Goal: Task Accomplishment & Management: Complete application form

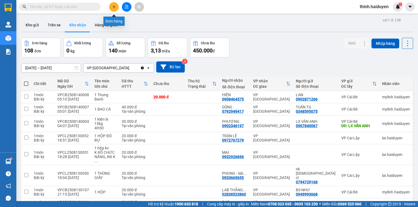
click at [112, 7] on icon "plus" at bounding box center [114, 7] width 4 height 4
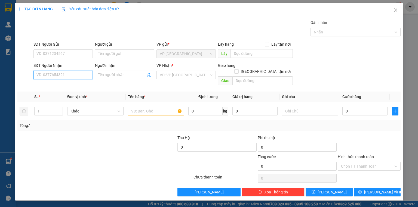
click at [58, 72] on input "SĐT Người Nhận" at bounding box center [62, 75] width 59 height 9
type input "0364595610"
click at [65, 83] on div "0364595610 - CHỊ BÔNG" at bounding box center [63, 86] width 53 height 6
type input "CHỊ BÔNG"
type input "CẦU BÀ TỒN"
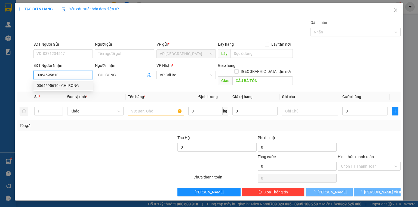
type input "50.000"
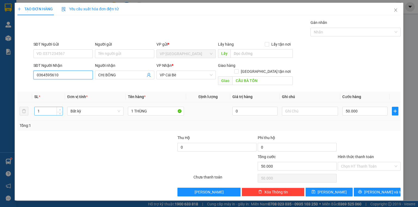
type input "0364595610"
type input "2"
click at [61, 107] on span "Increase Value" at bounding box center [60, 109] width 6 height 5
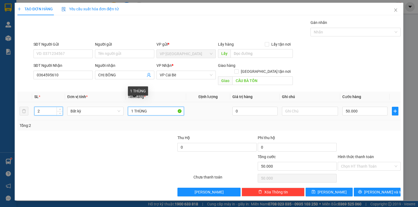
click at [156, 107] on input "1 THÙNG" at bounding box center [156, 111] width 56 height 9
type input "0"
type input "1 THÙNG + 1 bao"
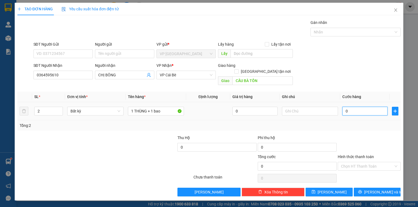
click at [356, 107] on input "0" at bounding box center [364, 111] width 45 height 9
type input "1"
type input "11"
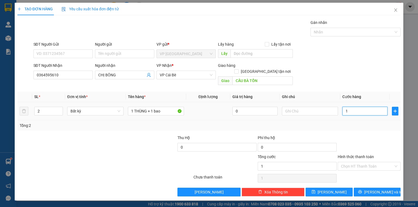
type input "11"
type input "110"
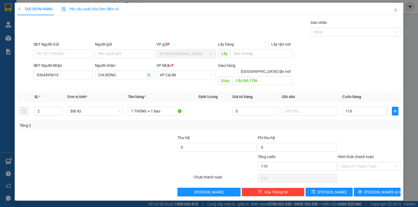
type input "110.000"
click at [364, 85] on div "Transit Pickup Surcharge Ids Transit Deliver Surcharge Ids Transit Deliver Surc…" at bounding box center [208, 108] width 383 height 177
click at [369, 162] on input "Hình thức thanh toán" at bounding box center [367, 166] width 52 height 8
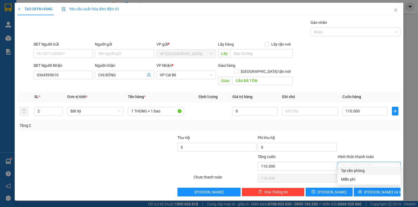
click at [366, 169] on div "Tại văn phòng" at bounding box center [369, 171] width 56 height 6
type input "0"
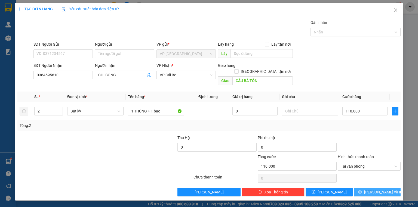
click at [362, 190] on icon "printer" at bounding box center [360, 192] width 4 height 4
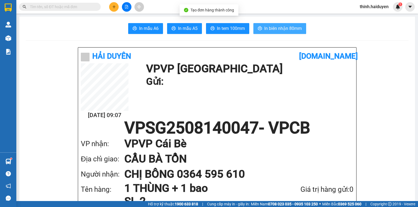
click at [278, 29] on span "In biên nhận 80mm" at bounding box center [283, 28] width 38 height 7
click at [269, 32] on button "In biên nhận 80mm" at bounding box center [279, 28] width 53 height 11
click at [272, 30] on span "In biên nhận 80mm" at bounding box center [283, 28] width 38 height 7
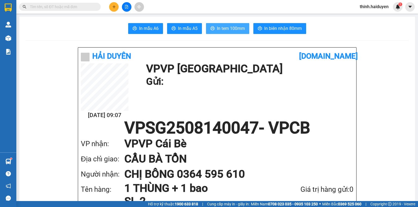
click at [217, 29] on span "In tem 100mm" at bounding box center [231, 28] width 28 height 7
drag, startPoint x: 242, startPoint y: 36, endPoint x: 240, endPoint y: 29, distance: 6.7
click at [240, 29] on span "In tem 100mm" at bounding box center [231, 28] width 28 height 7
click at [115, 6] on icon "plus" at bounding box center [114, 7] width 4 height 4
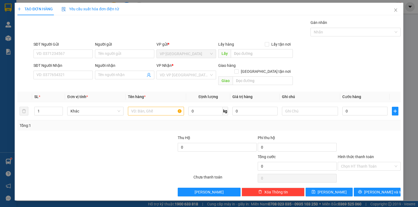
click at [115, 7] on span "Yêu cầu xuất hóa đơn điện tử" at bounding box center [89, 9] width 57 height 4
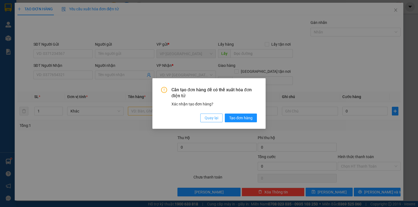
drag, startPoint x: 207, startPoint y: 114, endPoint x: 208, endPoint y: 119, distance: 4.6
click at [207, 115] on button "Quay lại" at bounding box center [211, 118] width 22 height 9
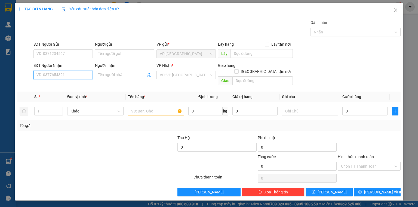
click at [69, 76] on input "SĐT Người Nhận" at bounding box center [62, 75] width 59 height 9
type input "0982104707"
click at [72, 81] on div "0982104707" at bounding box center [62, 85] width 59 height 9
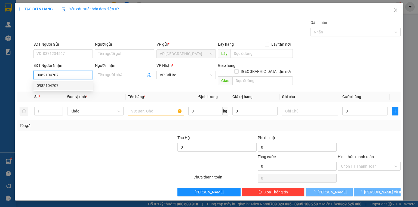
type input "20.000"
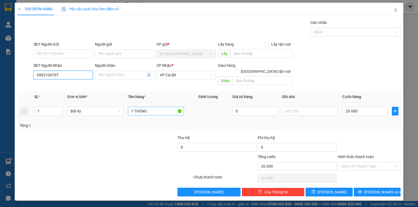
type input "0982104707"
click at [157, 107] on input "1 THÙNG" at bounding box center [156, 111] width 56 height 9
type input "1 VALI"
click at [377, 107] on input "20.000" at bounding box center [364, 111] width 45 height 9
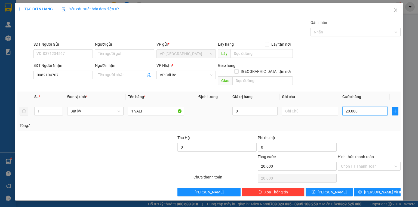
type input "3"
type input "30"
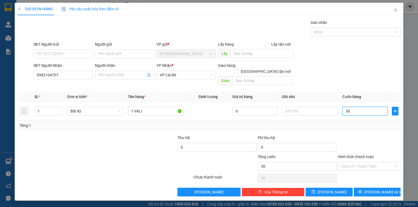
type input "30"
type input "30.000"
click at [384, 92] on th "Cước hàng" at bounding box center [364, 97] width 49 height 11
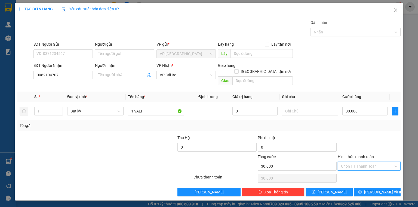
drag, startPoint x: 366, startPoint y: 156, endPoint x: 362, endPoint y: 164, distance: 9.0
click at [366, 162] on input "Hình thức thanh toán" at bounding box center [367, 166] width 52 height 8
click at [363, 170] on div "Tại văn phòng" at bounding box center [369, 171] width 56 height 6
type input "0"
click at [364, 188] on button "[PERSON_NAME] và In" at bounding box center [377, 192] width 47 height 9
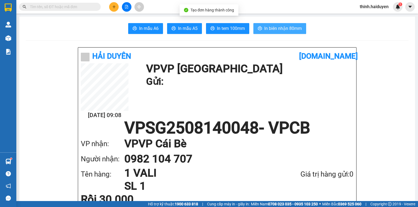
click at [293, 23] on button "In biên nhận 80mm" at bounding box center [279, 28] width 53 height 11
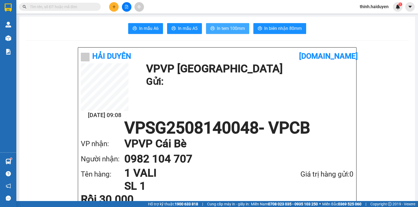
click at [225, 31] on span "In tem 100mm" at bounding box center [231, 28] width 28 height 7
click at [114, 5] on icon "plus" at bounding box center [114, 7] width 4 height 4
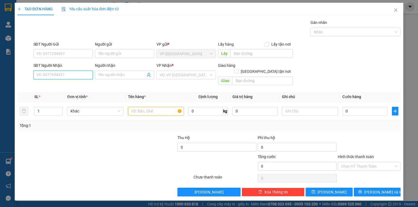
click at [60, 79] on input "SĐT Người Nhận" at bounding box center [62, 75] width 59 height 9
click at [62, 85] on div "0768762062 - ĐÀO" at bounding box center [63, 86] width 53 height 6
type input "0768762062"
type input "ĐÀO"
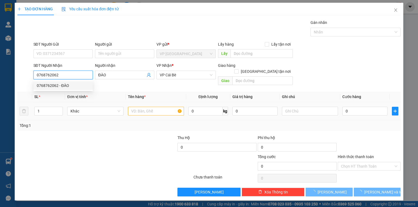
type input "20.000"
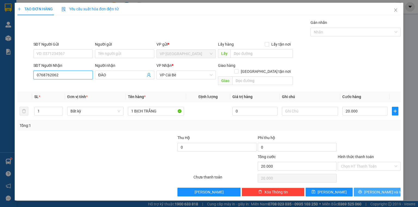
type input "0768762062"
click at [371, 189] on button "[PERSON_NAME] và In" at bounding box center [377, 192] width 47 height 9
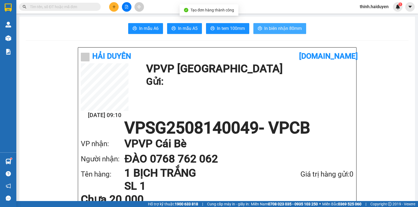
click at [281, 29] on span "In biên nhận 80mm" at bounding box center [283, 28] width 38 height 7
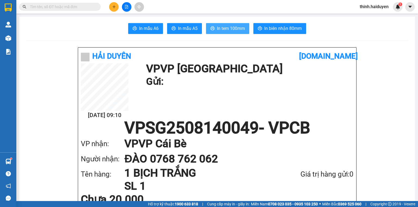
drag, startPoint x: 227, startPoint y: 32, endPoint x: 228, endPoint y: 28, distance: 4.1
click at [227, 32] on button "In tem 100mm" at bounding box center [227, 28] width 43 height 11
click at [228, 28] on span "In tem 100mm" at bounding box center [231, 28] width 28 height 7
click at [109, 4] on div at bounding box center [126, 7] width 41 height 10
click at [114, 5] on icon "plus" at bounding box center [114, 7] width 4 height 4
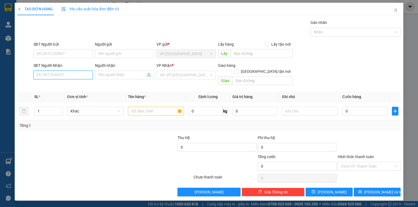
click at [58, 75] on input "SĐT Người Nhận" at bounding box center [62, 75] width 59 height 9
click at [62, 88] on div "0913939564 - ANH TRÍ" at bounding box center [62, 85] width 59 height 9
type input "0913939564"
type input "ANH TRÍ"
type input "50.000"
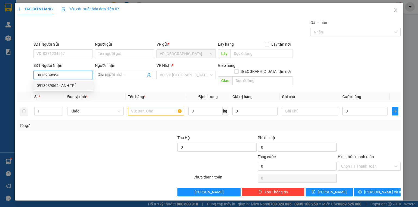
type input "50.000"
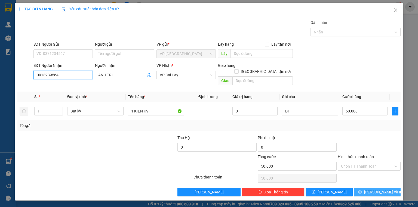
type input "0913939564"
click at [382, 189] on span "[PERSON_NAME] và In" at bounding box center [383, 192] width 38 height 6
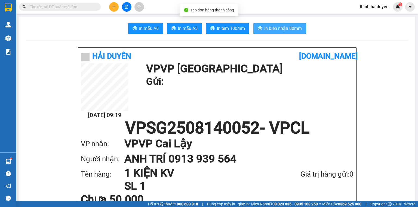
click at [286, 24] on button "In biên nhận 80mm" at bounding box center [279, 28] width 53 height 11
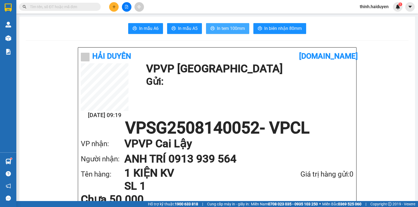
click at [234, 32] on span "In tem 100mm" at bounding box center [231, 28] width 28 height 7
click at [317, 178] on div "Giá trị hàng gửi: 0" at bounding box center [312, 174] width 82 height 11
click at [111, 8] on button at bounding box center [114, 7] width 10 height 10
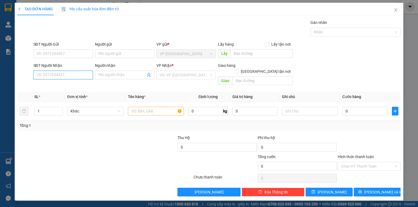
click at [78, 72] on input "SĐT Người Nhận" at bounding box center [62, 75] width 59 height 9
type input "0984442125"
click at [68, 86] on div "0984442125 - [PERSON_NAME]" at bounding box center [64, 86] width 54 height 6
type input "CÔ VÂN"
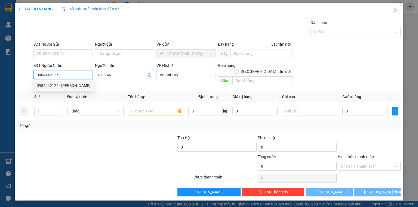
type input "80.000"
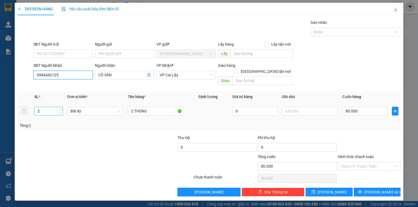
type input "0984442125"
type input "1"
click at [62, 110] on span "Decrease Value" at bounding box center [60, 112] width 6 height 5
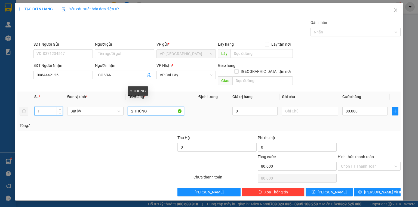
drag, startPoint x: 132, startPoint y: 108, endPoint x: 124, endPoint y: 106, distance: 8.9
click at [124, 106] on tr "1 Bất kỳ 2 THÙNG 0 80.000" at bounding box center [208, 111] width 383 height 18
type input "0"
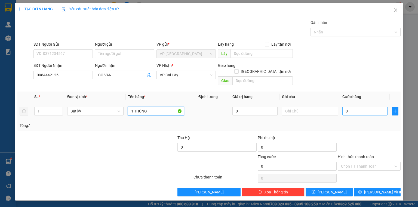
type input "1 THÙNG"
click at [367, 107] on input "0" at bounding box center [364, 111] width 45 height 9
type input "4"
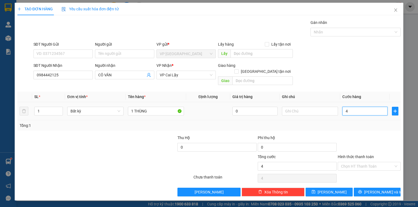
type input "40"
type input "40.000"
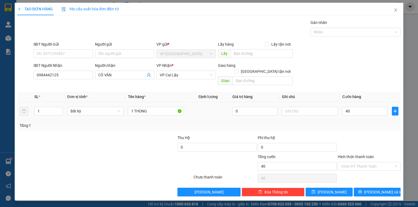
type input "40.000"
click at [361, 83] on div "Transit Pickup Surcharge Ids Transit Deliver Surcharge Ids Transit Deliver Surc…" at bounding box center [208, 108] width 383 height 177
drag, startPoint x: 357, startPoint y: 162, endPoint x: 355, endPoint y: 160, distance: 3.3
click at [357, 162] on input "Hình thức thanh toán" at bounding box center [367, 166] width 52 height 8
click at [356, 171] on div "Tại văn phòng" at bounding box center [369, 171] width 56 height 6
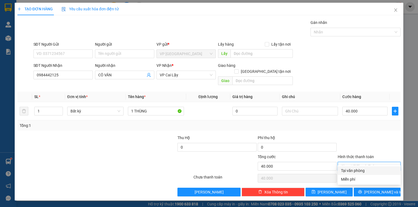
type input "0"
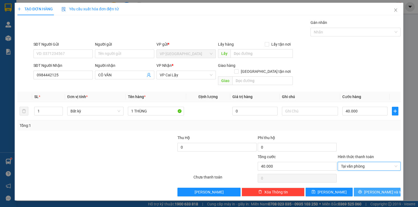
click at [361, 188] on button "[PERSON_NAME] và In" at bounding box center [377, 192] width 47 height 9
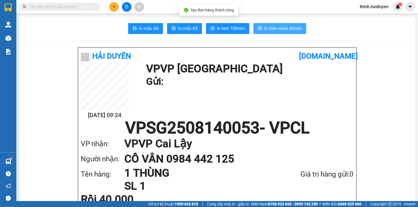
click at [275, 31] on span "In biên nhận 80mm" at bounding box center [283, 28] width 38 height 7
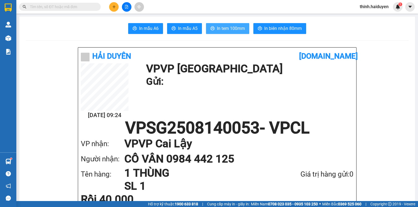
click at [234, 28] on span "In tem 100mm" at bounding box center [231, 28] width 28 height 7
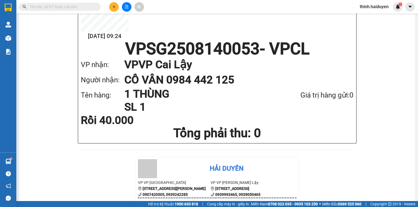
scroll to position [87, 0]
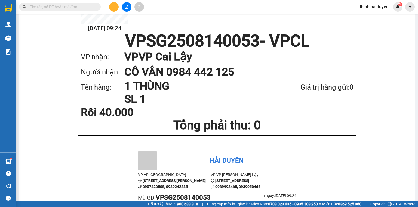
click at [89, 7] on input "text" at bounding box center [62, 7] width 64 height 6
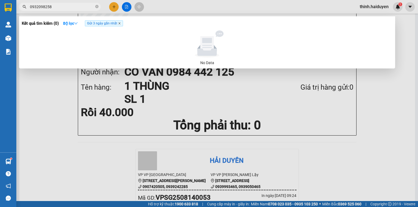
click at [120, 24] on icon "close" at bounding box center [119, 23] width 3 height 3
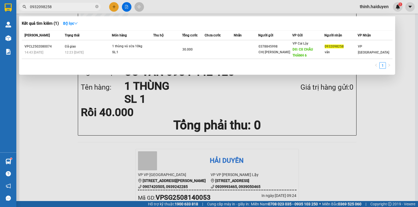
click at [64, 8] on input "0932098258" at bounding box center [62, 7] width 64 height 6
click at [59, 9] on input "0932098258" at bounding box center [62, 7] width 64 height 6
click at [66, 5] on input "0932098258" at bounding box center [62, 7] width 64 height 6
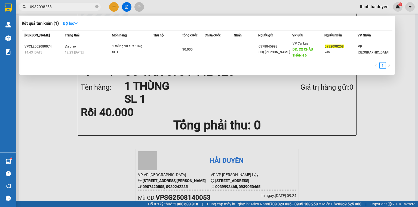
click at [66, 5] on input "0932098258" at bounding box center [62, 7] width 64 height 6
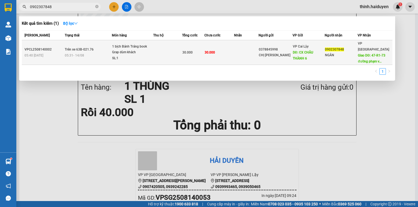
type input "0902307848"
click at [130, 52] on div "1 bịch Bánh Tráng book Grap dùm khách" at bounding box center [132, 50] width 41 height 12
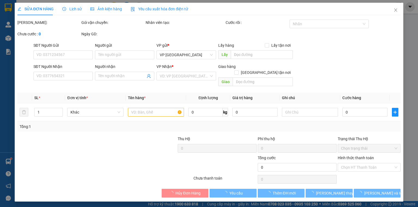
type input "0378845998"
type input "CHỊ [PERSON_NAME]"
type input "CX CHÂU THÀNH 6"
type input "0902307848"
type input "NGÂN"
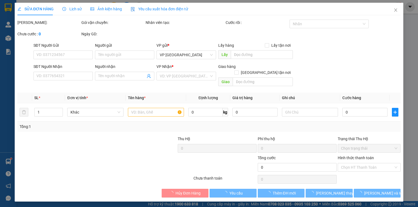
type input "47-R1-73 đường [PERSON_NAME] [GEOGRAPHIC_DATA]"
type input "30.000"
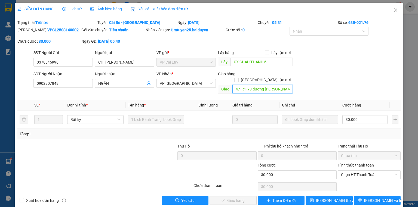
click at [271, 85] on input "47-R1-73 đường [PERSON_NAME] [GEOGRAPHIC_DATA]" at bounding box center [262, 89] width 60 height 9
click at [270, 85] on input "47-R1-73 đường [PERSON_NAME] [GEOGRAPHIC_DATA]" at bounding box center [262, 89] width 60 height 9
click at [395, 10] on span "Close" at bounding box center [395, 10] width 15 height 15
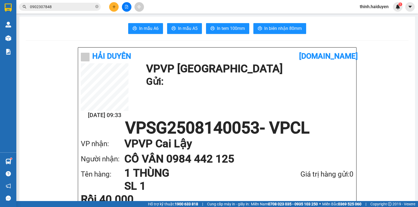
click at [63, 7] on input "0902307848" at bounding box center [62, 7] width 64 height 6
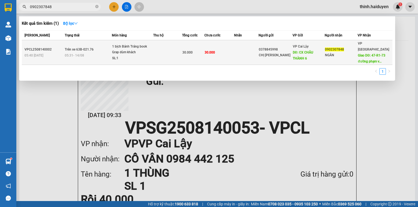
click at [276, 52] on div "CHỊ [PERSON_NAME]" at bounding box center [275, 55] width 33 height 6
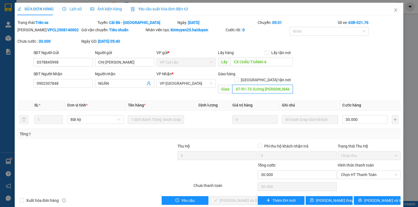
click at [271, 85] on input "47-R1-73 đường [PERSON_NAME] [GEOGRAPHIC_DATA]" at bounding box center [262, 89] width 60 height 9
click at [280, 85] on input "47-R1-73 đường [PERSON_NAME] [GEOGRAPHIC_DATA]" at bounding box center [262, 89] width 60 height 9
click at [395, 12] on span "Close" at bounding box center [395, 10] width 15 height 15
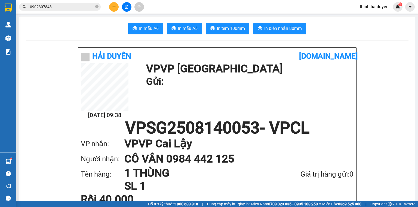
click at [110, 7] on button at bounding box center [114, 7] width 10 height 10
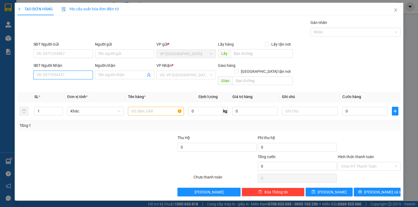
click at [72, 78] on input "SĐT Người Nhận" at bounding box center [62, 75] width 59 height 9
click at [72, 78] on input "0568534932" at bounding box center [62, 75] width 59 height 9
type input "0568534982"
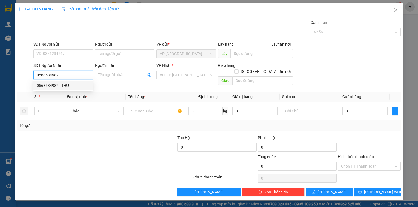
click at [77, 84] on div "0568534982 - THƯ" at bounding box center [63, 86] width 53 height 6
type input "THƯ"
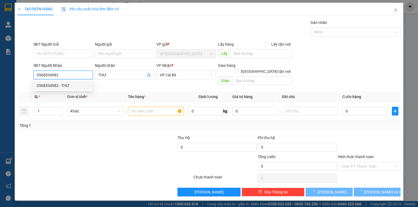
type input "30.000"
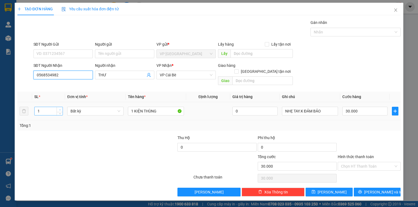
type input "0568534982"
type input "2"
click at [60, 109] on icon "up" at bounding box center [60, 110] width 2 height 2
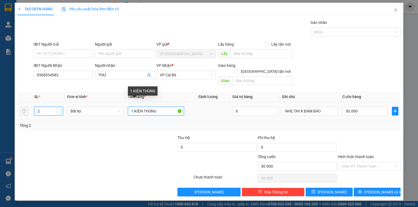
click at [165, 107] on input "1 KIỆN THÙNG" at bounding box center [156, 111] width 56 height 9
type input "0"
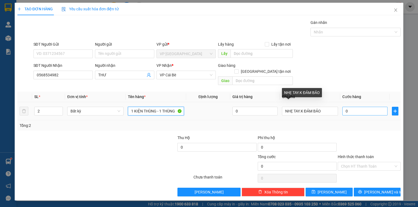
type input "1 KIỆN THÙNG - 1 THÙNG"
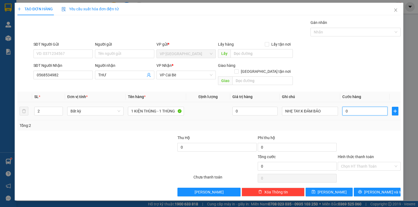
click at [366, 107] on input "0" at bounding box center [364, 111] width 45 height 9
type input "4"
type input "40"
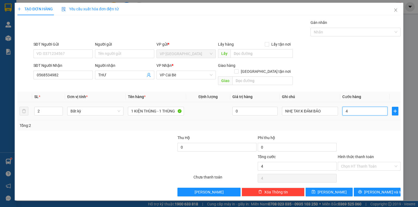
type input "40"
type input "40.000"
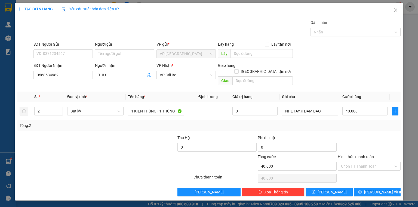
click at [370, 75] on div "SĐT Người Nhận 0568534982 Người nhận THƯ VP Nhận * VP Cái Bè Giao hàng Giao tận…" at bounding box center [216, 75] width 369 height 25
click at [363, 188] on button "[PERSON_NAME] và In" at bounding box center [377, 192] width 47 height 9
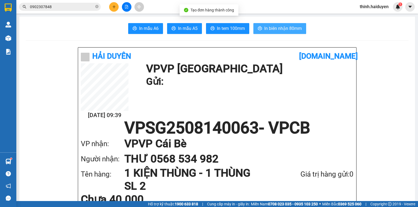
click at [264, 26] on span "In biên nhận 80mm" at bounding box center [283, 28] width 38 height 7
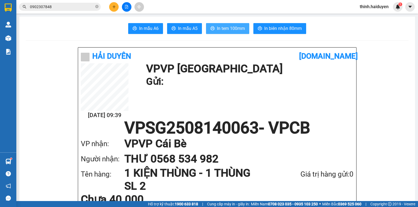
click at [230, 26] on span "In tem 100mm" at bounding box center [231, 28] width 28 height 7
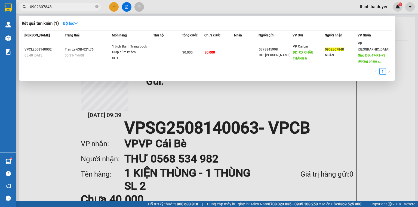
click at [82, 4] on input "0902307848" at bounding box center [62, 7] width 64 height 6
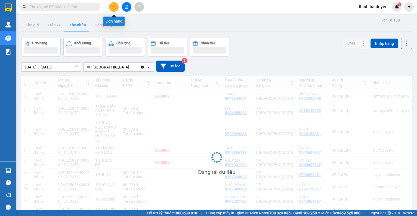
click at [117, 4] on button at bounding box center [114, 7] width 10 height 10
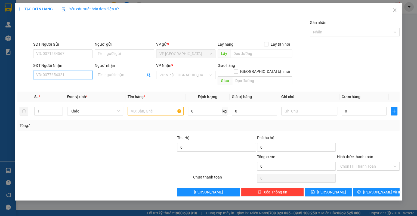
click at [62, 74] on input "SĐT Người Nhận" at bounding box center [62, 75] width 59 height 9
type input "0908783313"
click at [61, 84] on div "0908783313 - TIÊN" at bounding box center [62, 86] width 53 height 6
type input "TIÊN"
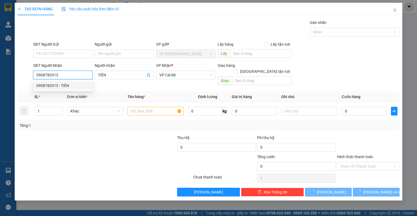
type input "30.000"
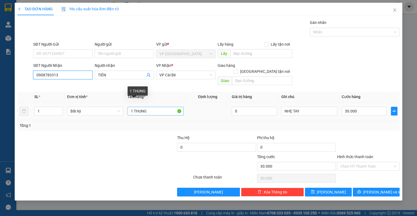
type input "0908783313"
click at [156, 107] on input "1 THUNG" at bounding box center [156, 111] width 56 height 9
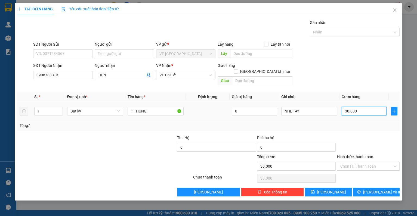
click at [360, 107] on input "30.000" at bounding box center [364, 111] width 45 height 9
type input "2"
type input "20"
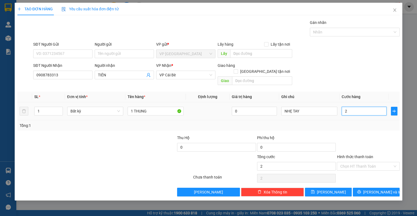
type input "20"
type input "20.000"
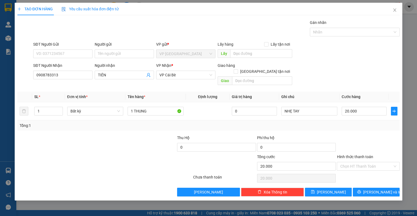
click at [363, 81] on div "SĐT Người Nhận 0908783313 Người nhận TIÊN VP Nhận * VP Cái Bè Giao hàng Giao tậ…" at bounding box center [216, 75] width 369 height 25
click at [375, 162] on div "Chọn HT Thanh Toán" at bounding box center [368, 166] width 63 height 9
click at [369, 168] on div "Tại văn phòng" at bounding box center [368, 171] width 56 height 6
type input "0"
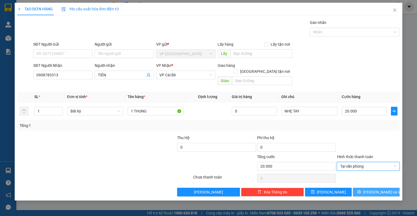
click at [370, 188] on button "[PERSON_NAME] và In" at bounding box center [376, 192] width 47 height 9
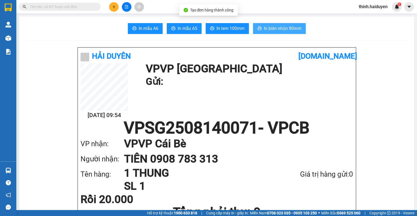
click at [257, 26] on button "In biên nhận 80mm" at bounding box center [279, 28] width 53 height 11
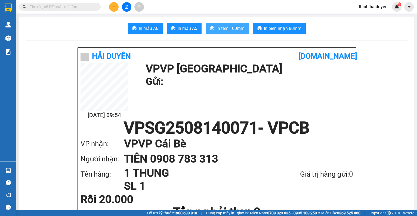
click at [232, 26] on span "In tem 100mm" at bounding box center [230, 28] width 28 height 7
click at [74, 3] on span at bounding box center [60, 7] width 82 height 8
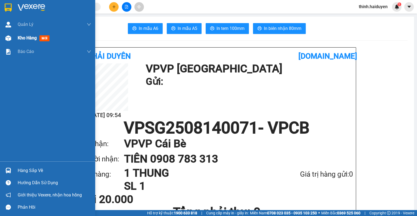
click at [30, 41] on div "Kho hàng mới" at bounding box center [35, 38] width 34 height 7
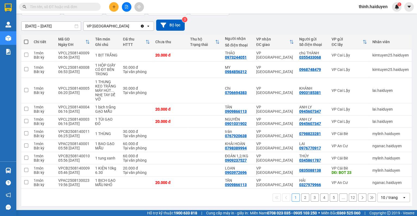
scroll to position [42, 0]
click at [305, 199] on button "2" at bounding box center [305, 198] width 8 height 8
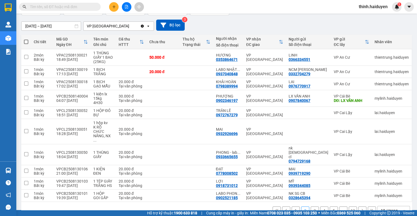
click at [311, 207] on button "3" at bounding box center [315, 211] width 8 height 8
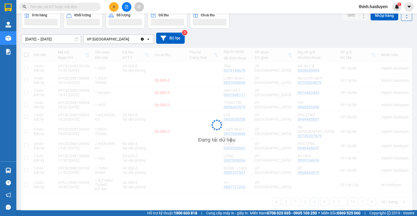
scroll to position [29, 0]
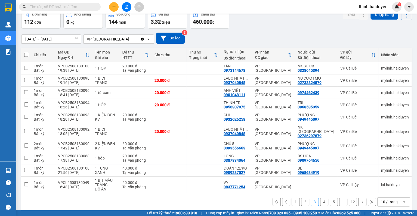
click at [324, 198] on button "4" at bounding box center [324, 202] width 8 height 8
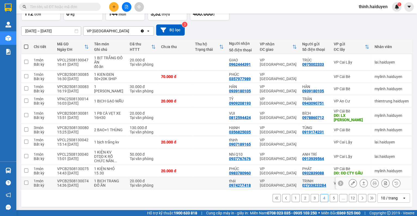
scroll to position [42, 0]
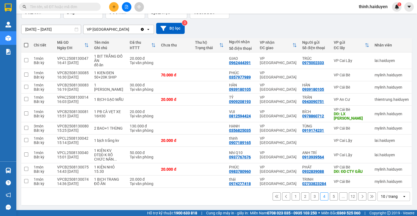
click at [330, 203] on div "1 2 3 4 5 ... 12 10 / trang open" at bounding box center [216, 196] width 391 height 17
click at [329, 202] on div "1 2 3 4 5 ... 12 10 / trang open" at bounding box center [216, 196] width 391 height 17
click at [330, 198] on button "5" at bounding box center [334, 197] width 8 height 8
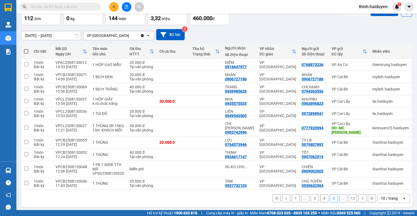
scroll to position [33, 0]
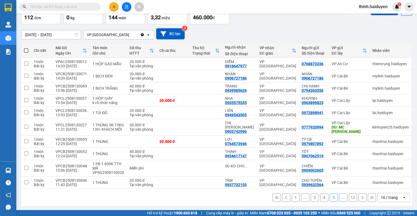
click at [295, 196] on button "1" at bounding box center [296, 198] width 8 height 8
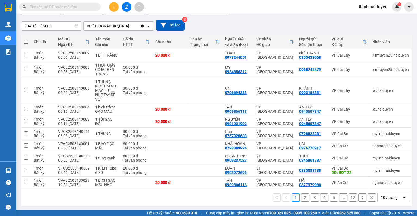
click at [302, 200] on button "2" at bounding box center [305, 198] width 8 height 8
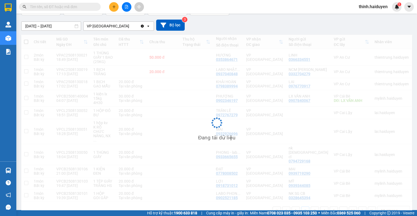
scroll to position [42, 0]
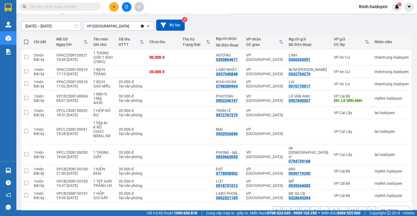
click at [312, 207] on button "3" at bounding box center [315, 211] width 8 height 8
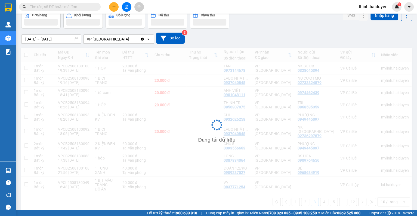
scroll to position [29, 0]
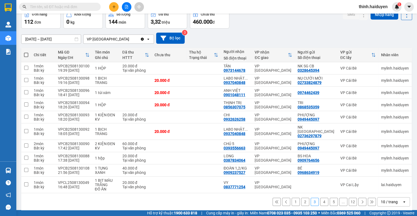
click at [321, 200] on button "4" at bounding box center [324, 202] width 8 height 8
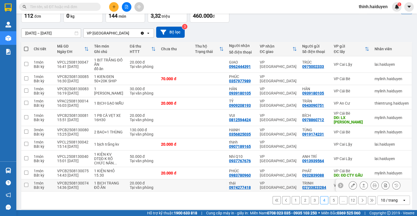
scroll to position [42, 0]
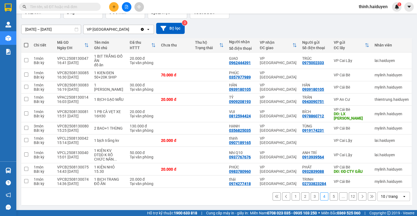
click at [332, 199] on button "5" at bounding box center [334, 197] width 8 height 8
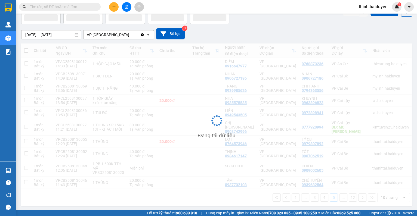
scroll to position [0, 0]
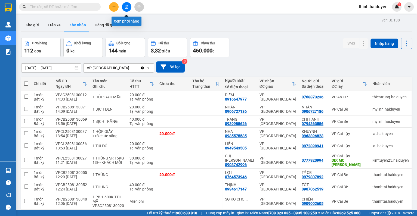
click at [125, 7] on icon "file-add" at bounding box center [127, 7] width 4 height 4
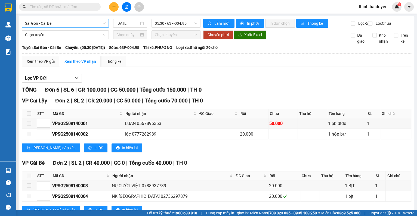
click at [45, 23] on span "Sài Gòn - Cái Bè" at bounding box center [65, 23] width 81 height 8
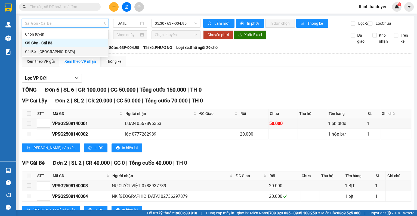
click at [39, 49] on div "Cái Bè - [GEOGRAPHIC_DATA]" at bounding box center [65, 52] width 80 height 6
type input "[DATE]"
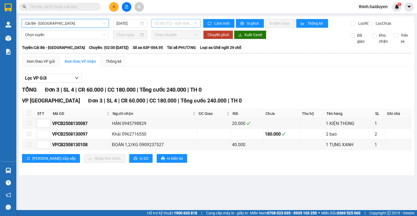
click at [165, 25] on span "02:00 (TC) - 63F-004.95" at bounding box center [176, 23] width 42 height 8
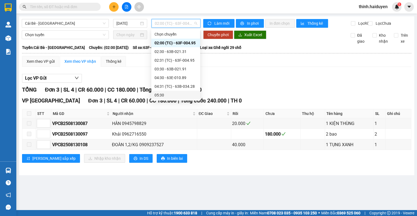
click at [172, 94] on div "05:30" at bounding box center [175, 95] width 42 height 6
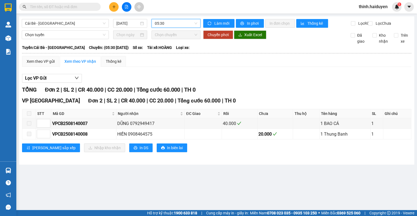
click at [177, 26] on span "05:30" at bounding box center [176, 23] width 42 height 8
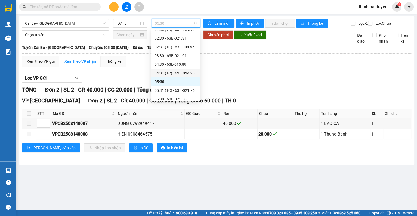
scroll to position [22, 0]
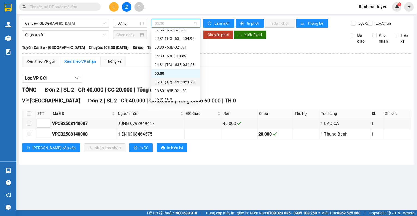
click at [177, 81] on div "05:31 (TC) - 63B-021.76" at bounding box center [175, 82] width 42 height 6
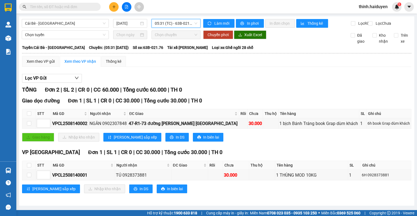
click at [115, 9] on button at bounding box center [114, 7] width 10 height 10
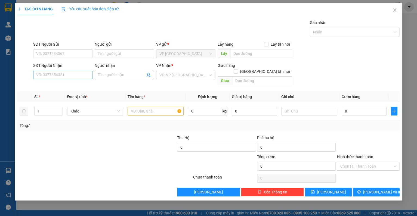
drag, startPoint x: 75, startPoint y: 68, endPoint x: 61, endPoint y: 75, distance: 15.0
click at [72, 70] on div "SĐT Người Nhận" at bounding box center [62, 67] width 59 height 8
click at [61, 75] on input "SĐT Người Nhận" at bounding box center [62, 75] width 59 height 9
type input "1"
click at [65, 86] on div "0906727186 - NHÂN" at bounding box center [62, 86] width 53 height 6
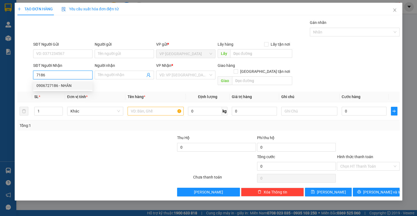
type input "0906727186"
type input "NHÂN"
type input "20.000"
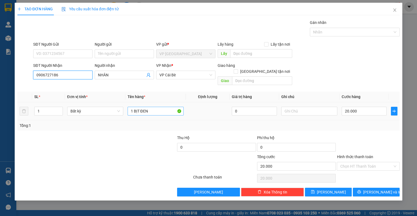
type input "0906727186"
drag, startPoint x: 140, startPoint y: 106, endPoint x: 133, endPoint y: 107, distance: 6.3
click at [133, 107] on input "1 BỊT ĐEN" at bounding box center [156, 111] width 56 height 9
type input "1 KIỆN ĐEN"
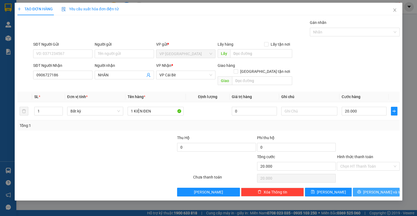
click at [387, 188] on button "[PERSON_NAME] và In" at bounding box center [376, 192] width 47 height 9
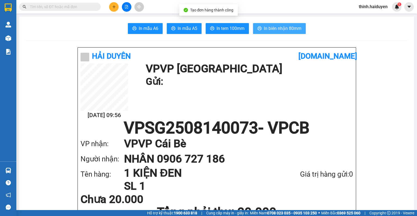
click at [264, 29] on span "In biên nhận 80mm" at bounding box center [283, 28] width 38 height 7
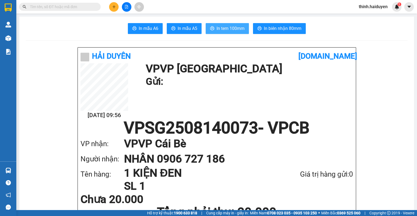
click at [219, 30] on span "In tem 100mm" at bounding box center [230, 28] width 28 height 7
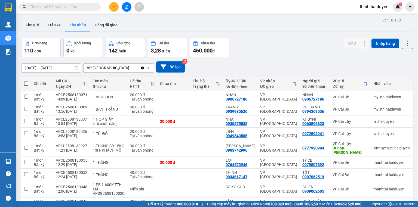
click at [73, 9] on input "text" at bounding box center [62, 7] width 64 height 6
type input "0"
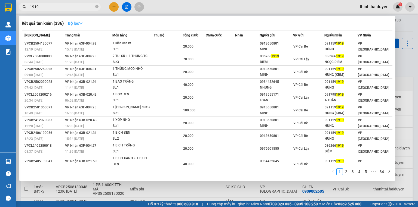
type input "1919"
click at [74, 22] on strong "Bộ lọc" at bounding box center [75, 23] width 15 height 4
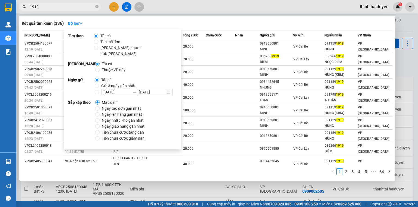
click at [100, 83] on span "Gửi 3 ngày gần nhất" at bounding box center [118, 86] width 39 height 6
click at [99, 84] on input "Gửi 3 ngày gần nhất" at bounding box center [97, 86] width 4 height 4
radio input "true"
radio input "false"
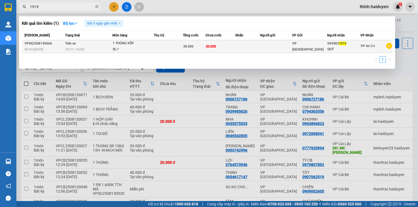
click at [230, 42] on td "30.000" at bounding box center [220, 46] width 30 height 13
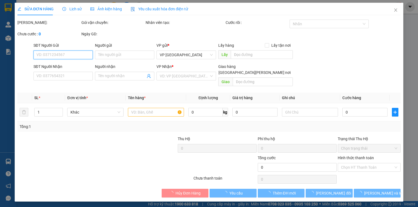
type input "0949831919"
type input "QUÝ"
type input "30.000"
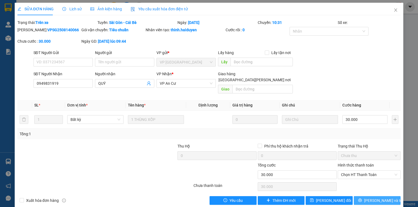
click at [370, 198] on span "[PERSON_NAME] và In" at bounding box center [383, 201] width 38 height 6
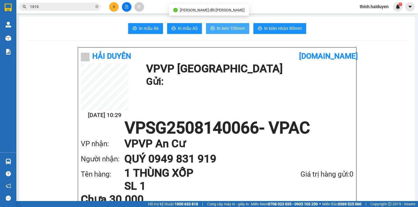
click at [228, 29] on span "In tem 100mm" at bounding box center [231, 28] width 28 height 7
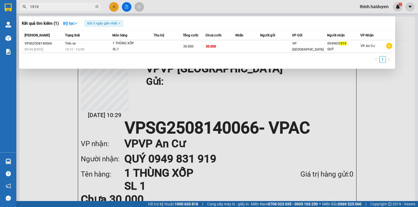
click at [49, 5] on input "1919" at bounding box center [62, 7] width 64 height 6
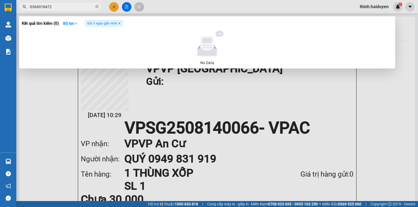
click at [121, 24] on icon "close" at bounding box center [119, 23] width 3 height 3
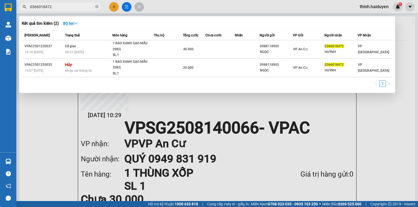
click at [50, 10] on span "0366018472" at bounding box center [60, 7] width 82 height 8
click at [48, 8] on input "0366018472" at bounding box center [62, 7] width 64 height 6
type input "1"
type input "0"
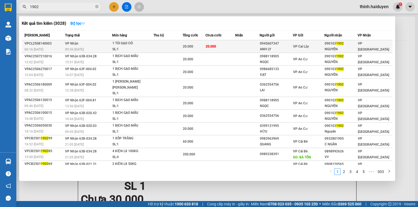
type input "1902"
click at [288, 51] on div "ANH LY" at bounding box center [276, 50] width 33 height 6
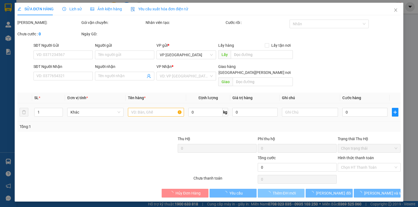
type input "0945607347"
type input "ANH LY"
type input "0901031902"
type input "NGUYÊN"
type input "20.000"
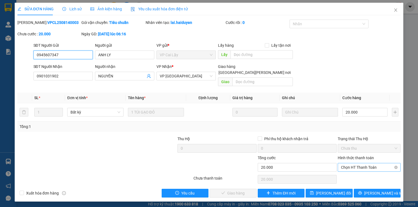
click at [348, 163] on span "Chọn HT Thanh Toán" at bounding box center [369, 167] width 56 height 8
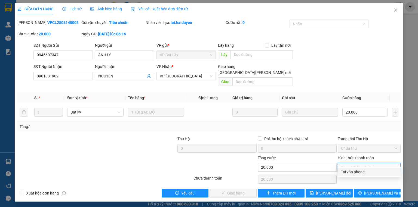
click at [349, 172] on div "Tại văn phòng" at bounding box center [369, 172] width 56 height 6
type input "0"
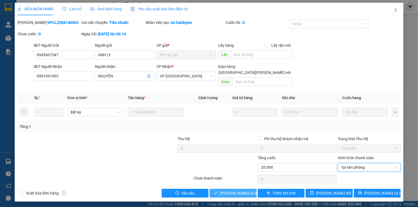
click at [240, 190] on span "[PERSON_NAME] và Giao hàng" at bounding box center [256, 193] width 73 height 6
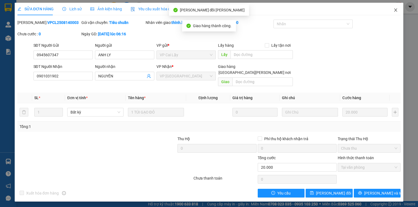
click at [399, 7] on span "Close" at bounding box center [395, 10] width 15 height 15
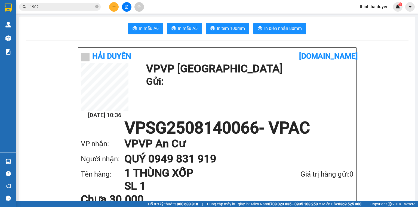
click at [39, 10] on span "1902" at bounding box center [60, 7] width 82 height 8
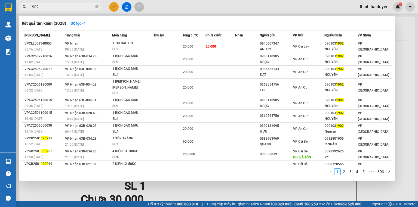
click at [45, 8] on input "1902" at bounding box center [62, 7] width 64 height 6
click at [59, 8] on input "1902" at bounding box center [62, 7] width 64 height 6
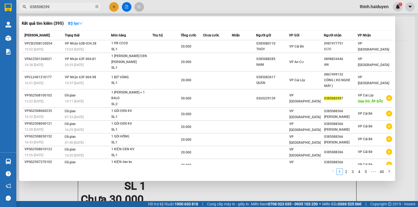
type input "0385082997"
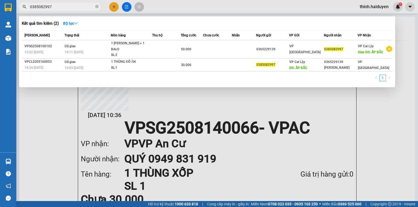
click at [59, 8] on input "0385082997" at bounding box center [62, 7] width 64 height 6
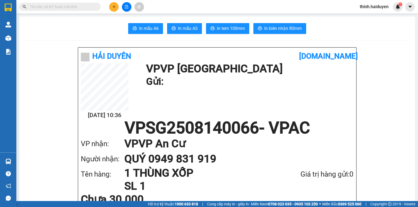
click at [116, 8] on icon "plus" at bounding box center [114, 7] width 4 height 4
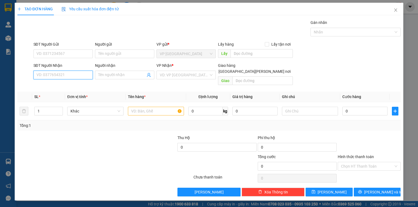
paste input "0385082997"
type input "0385082997"
click at [79, 87] on div "0385082997" at bounding box center [63, 86] width 53 height 6
type input "ẤP BẮC"
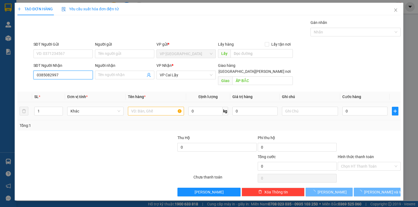
type input "50.000"
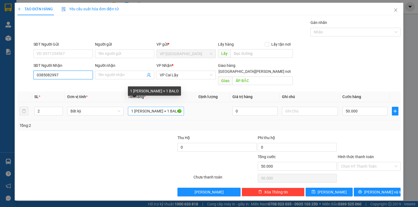
type input "0385082997"
drag, startPoint x: 165, startPoint y: 103, endPoint x: 183, endPoint y: 102, distance: 17.7
click at [179, 107] on input "1 KIỆN THÙNG + 1 BALO" at bounding box center [156, 111] width 56 height 9
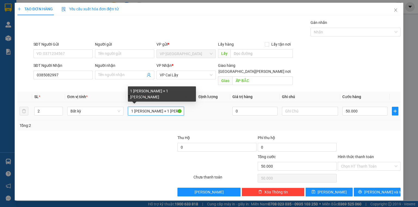
click at [145, 107] on input "1 KIỆN THÙNG + 1 Bịch" at bounding box center [156, 111] width 56 height 9
click at [143, 107] on input "1 KIỆN THÙNG + 1 Bịch" at bounding box center [156, 111] width 56 height 9
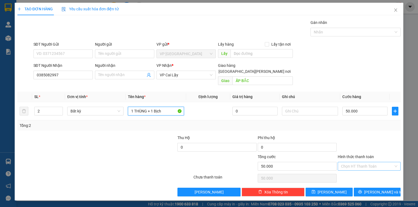
type input "1 THÙNG + 1 Bịch"
click at [361, 162] on input "Hình thức thanh toán" at bounding box center [367, 166] width 52 height 8
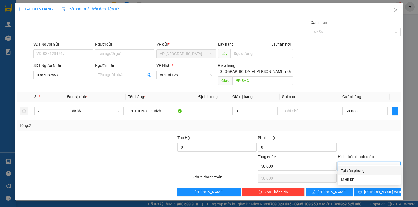
click at [359, 172] on div "Tại văn phòng" at bounding box center [369, 171] width 56 height 6
type input "0"
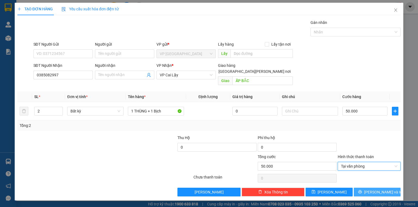
click at [362, 190] on icon "printer" at bounding box center [360, 192] width 4 height 4
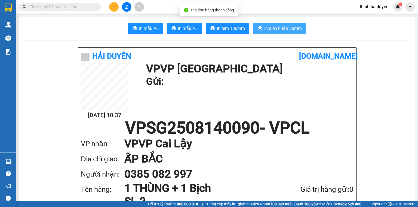
click at [272, 29] on span "In biên nhận 80mm" at bounding box center [283, 28] width 38 height 7
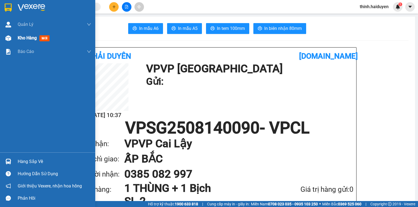
click at [29, 40] on span "Kho hàng" at bounding box center [27, 37] width 19 height 5
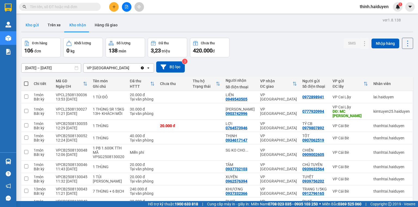
click at [27, 24] on button "Kho gửi" at bounding box center [32, 24] width 22 height 13
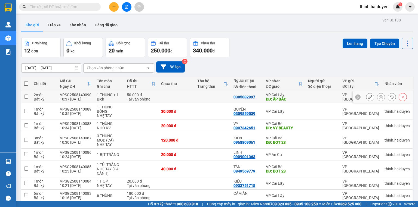
click at [368, 98] on icon at bounding box center [370, 97] width 4 height 4
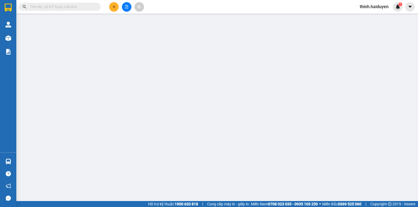
type input "0385082997"
type input "ẤP BẮC"
type input "50.000"
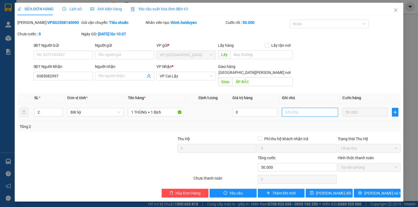
click at [295, 108] on input "text" at bounding box center [310, 112] width 56 height 9
type input "1"
type input "d"
type input "đi xe 12:30"
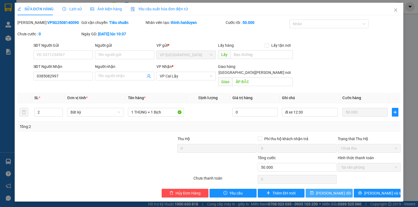
click at [342, 189] on button "[PERSON_NAME] thay đổi" at bounding box center [328, 193] width 47 height 9
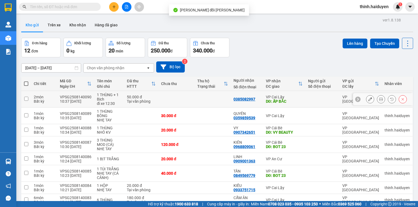
click at [377, 98] on button at bounding box center [381, 100] width 8 height 10
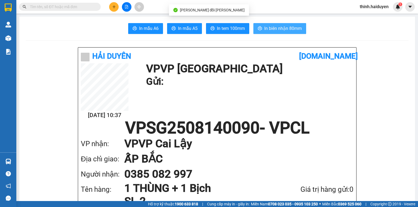
click at [269, 29] on span "In biên nhận 80mm" at bounding box center [283, 28] width 38 height 7
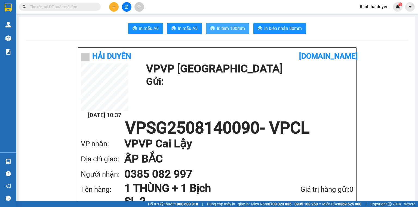
click at [236, 32] on span "In tem 100mm" at bounding box center [231, 28] width 28 height 7
click at [112, 7] on icon "plus" at bounding box center [114, 7] width 4 height 4
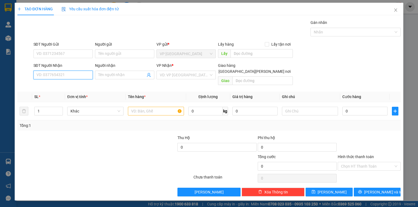
click at [70, 73] on input "SĐT Người Nhận" at bounding box center [62, 75] width 59 height 9
type input "0909116477"
drag, startPoint x: 62, startPoint y: 85, endPoint x: 58, endPoint y: 85, distance: 4.4
click at [62, 85] on div "0909116477 - NK CẨM LINH" at bounding box center [71, 86] width 69 height 6
type input "NK CẨM LINH"
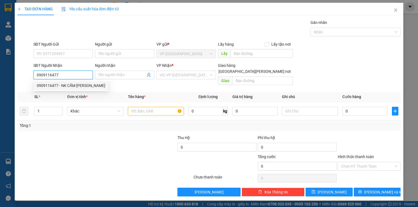
type input "CẦU MỸ QUÝ"
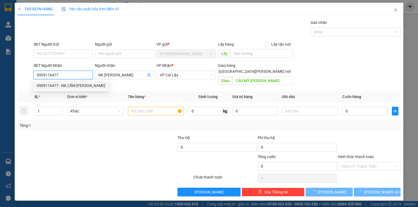
type input "20.000"
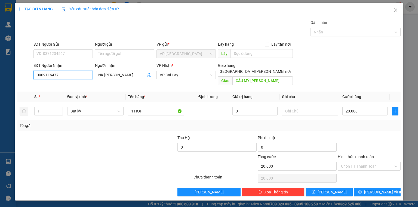
type input "0909116477"
click at [382, 192] on div "TẠO ĐƠN HÀNG Yêu cầu xuất hóa đơn điện tử Transit Pickup Surcharge Ids Transit …" at bounding box center [209, 102] width 388 height 198
click at [388, 188] on button "[PERSON_NAME] và In" at bounding box center [377, 192] width 47 height 9
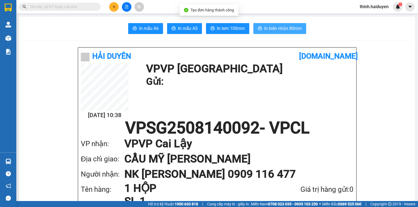
click at [262, 30] on button "In biên nhận 80mm" at bounding box center [279, 28] width 53 height 11
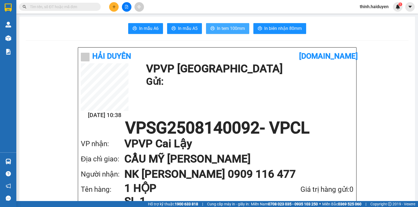
click at [225, 30] on span "In tem 100mm" at bounding box center [231, 28] width 28 height 7
click at [127, 7] on icon "file-add" at bounding box center [127, 7] width 4 height 4
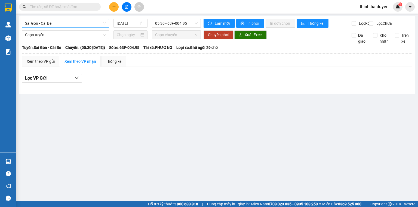
click at [43, 24] on span "Sài Gòn - Cái Bè" at bounding box center [65, 23] width 81 height 8
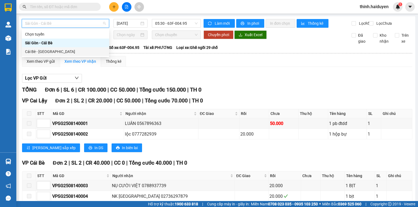
click at [45, 50] on div "Cái Bè - [GEOGRAPHIC_DATA]" at bounding box center [65, 52] width 81 height 6
type input "[DATE]"
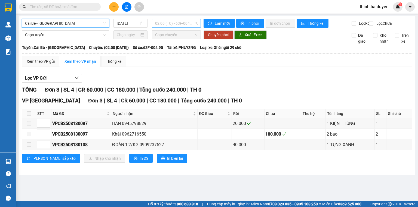
click at [165, 26] on span "02:00 (TC) - 63F-004.95" at bounding box center [176, 23] width 43 height 8
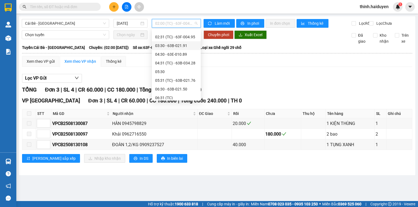
scroll to position [65, 0]
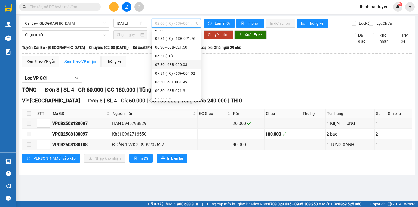
click at [171, 64] on div "07:30 - 63B-020.03" at bounding box center [176, 65] width 42 height 6
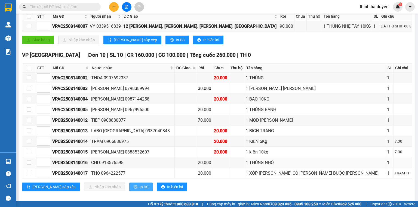
scroll to position [105, 0]
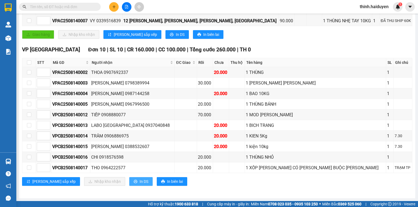
click at [140, 184] on span "In DS" at bounding box center [144, 182] width 9 height 6
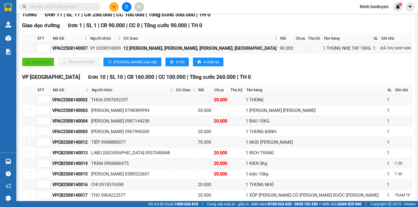
scroll to position [0, 0]
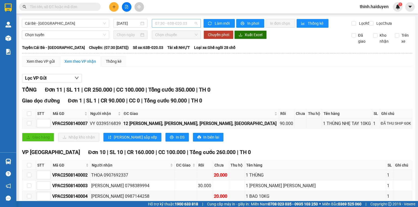
click at [166, 26] on span "07:30 - 63B-020.03" at bounding box center [176, 23] width 43 height 8
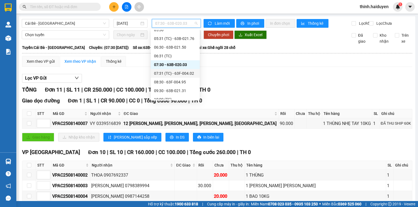
click at [167, 71] on div "07:31 (TC) - 63F-004.02" at bounding box center [175, 73] width 42 height 6
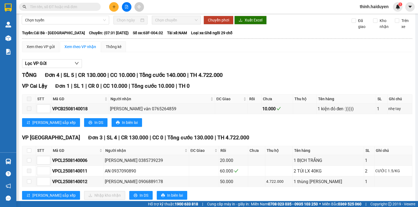
scroll to position [32, 0]
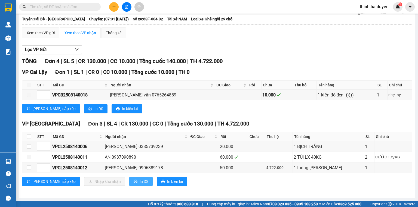
click at [140, 181] on span "In DS" at bounding box center [144, 182] width 9 height 6
click at [115, 8] on icon "plus" at bounding box center [114, 7] width 4 height 4
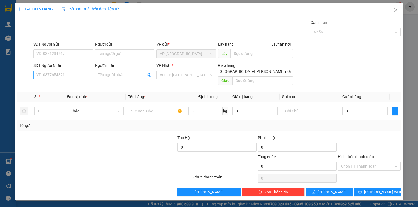
drag, startPoint x: 29, startPoint y: 73, endPoint x: 38, endPoint y: 75, distance: 9.0
click at [36, 74] on div "SĐT Người Nhận VD: 0377654321 Người nhận Tên người nhận VP Nhận * VD: VP Sài Gò…" at bounding box center [209, 75] width 384 height 25
click at [38, 75] on input "SĐT Người Nhận" at bounding box center [62, 75] width 59 height 9
type input "0948011168"
click at [72, 88] on div "0948011168 - A TẤN" at bounding box center [63, 86] width 53 height 6
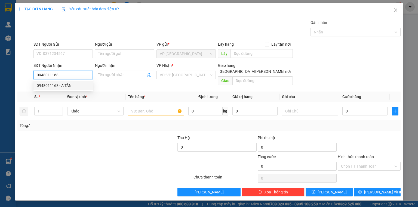
type input "A TẤN"
type input "TÂM AN"
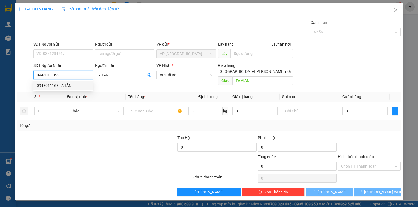
type input "20.000"
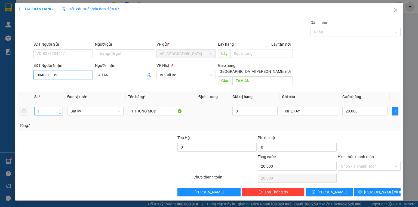
type input "0948011168"
click at [58, 107] on span "Increase Value" at bounding box center [60, 109] width 6 height 5
type input "3"
click at [58, 107] on span "Increase Value" at bounding box center [60, 109] width 6 height 5
click at [160, 107] on input "1 THÙNG MOD" at bounding box center [156, 111] width 56 height 9
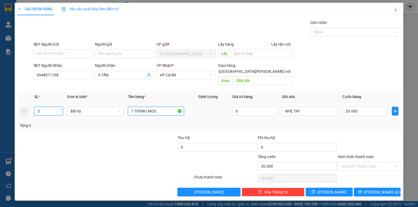
click at [160, 107] on input "1 THÙNG MOD" at bounding box center [156, 111] width 56 height 9
type input "0"
click at [160, 107] on input "1 THÙNG MOD" at bounding box center [156, 111] width 56 height 9
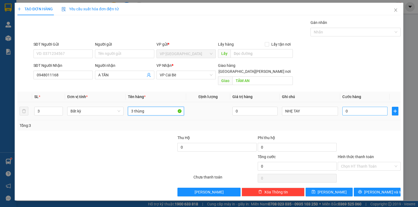
type input "3 thùng"
click at [356, 107] on input "0" at bounding box center [364, 111] width 45 height 9
type input "8"
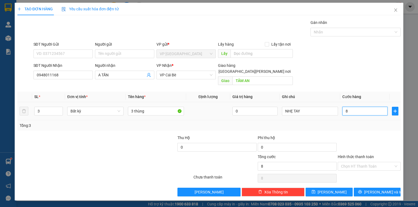
type input "80"
type input "80.000"
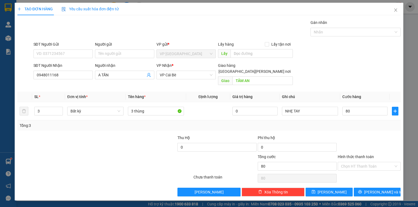
type input "80.000"
click at [354, 81] on div "SĐT Người Nhận 0948011168 Người nhận A TẤN VP Nhận * VP Cái Bè Giao hàng Giao t…" at bounding box center [216, 75] width 369 height 25
click at [374, 189] on span "[PERSON_NAME] và In" at bounding box center [383, 192] width 38 height 6
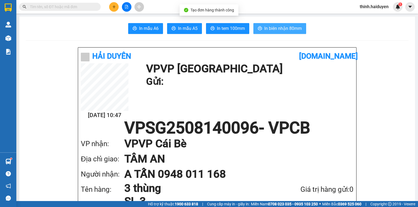
click at [280, 27] on span "In biên nhận 80mm" at bounding box center [283, 28] width 38 height 7
drag, startPoint x: 214, startPoint y: 22, endPoint x: 221, endPoint y: 24, distance: 7.1
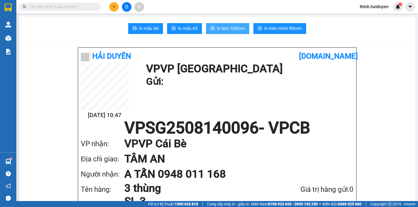
click at [221, 24] on button "In tem 100mm" at bounding box center [227, 28] width 43 height 11
click at [114, 6] on icon "plus" at bounding box center [114, 6] width 0 height 3
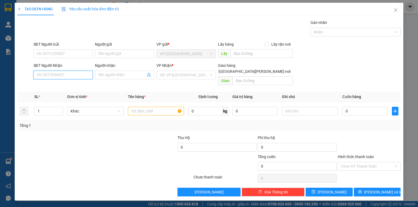
click at [56, 75] on input "SĐT Người Nhận" at bounding box center [62, 75] width 59 height 9
type input "0939347797"
click at [62, 86] on div "0939347797 - LỢI" at bounding box center [63, 86] width 53 height 6
type input "LỢI"
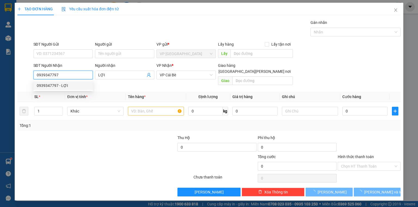
type input "20.000"
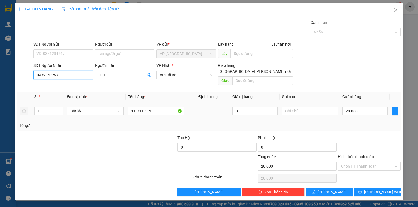
type input "0939347797"
drag, startPoint x: 153, startPoint y: 106, endPoint x: 139, endPoint y: 102, distance: 15.2
click at [139, 107] on input "1 BỊCH ĐEN" at bounding box center [156, 111] width 56 height 9
type input "1 BỊC"
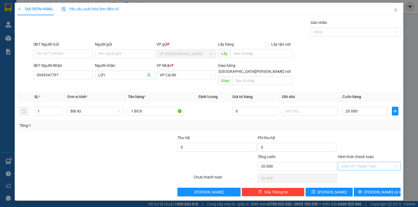
click at [365, 162] on input "Hình thức thanh toán" at bounding box center [367, 166] width 52 height 8
drag, startPoint x: 364, startPoint y: 170, endPoint x: 363, endPoint y: 179, distance: 9.0
click at [363, 170] on div "Tại văn phòng" at bounding box center [369, 171] width 56 height 6
click at [364, 188] on button "[PERSON_NAME] và In" at bounding box center [377, 192] width 47 height 9
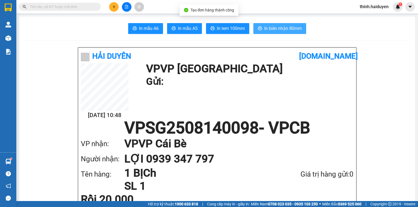
click at [286, 30] on span "In biên nhận 80mm" at bounding box center [283, 28] width 38 height 7
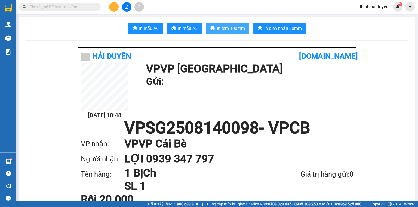
click at [230, 26] on span "In tem 100mm" at bounding box center [231, 28] width 28 height 7
click at [318, 174] on div "Giá trị hàng gửi: 0" at bounding box center [312, 174] width 82 height 11
click at [126, 8] on icon "file-add" at bounding box center [127, 7] width 4 height 4
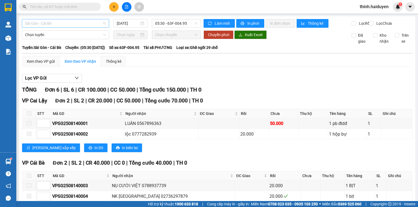
click at [69, 20] on span "Sài Gòn - Cái Bè" at bounding box center [65, 23] width 81 height 8
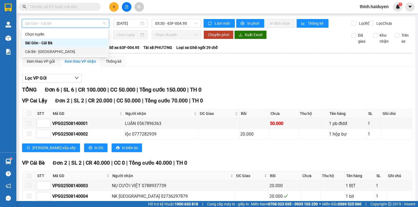
click at [52, 51] on div "Cái Bè - [GEOGRAPHIC_DATA]" at bounding box center [65, 52] width 80 height 6
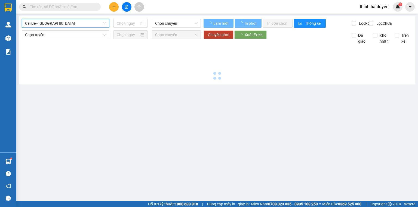
type input "[DATE]"
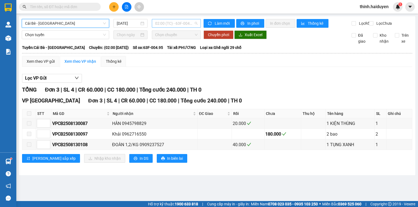
click at [189, 23] on span "02:00 (TC) - 63F-004.95" at bounding box center [176, 23] width 43 height 8
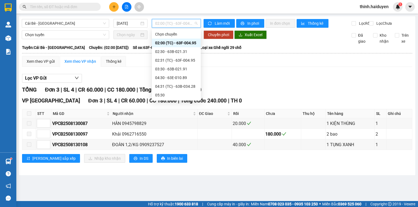
click at [172, 144] on div "08:30 - 63F-004.95" at bounding box center [176, 147] width 42 height 6
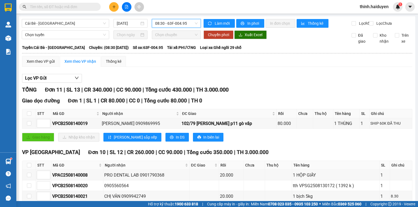
click at [169, 25] on span "08:30 - 63F-004.95" at bounding box center [176, 23] width 43 height 8
click at [113, 5] on icon "plus" at bounding box center [114, 7] width 4 height 4
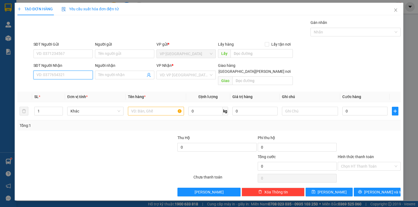
click at [66, 72] on input "SĐT Người Nhận" at bounding box center [62, 75] width 59 height 9
click at [79, 88] on div "0399886649 - MINH CHIẾN" at bounding box center [64, 86] width 54 height 6
type input "0399886649"
type input "MINH CHIẾN"
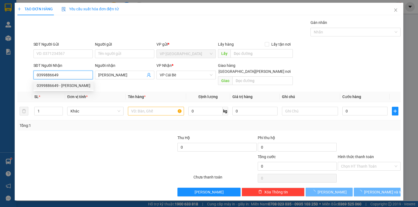
type input "20.000"
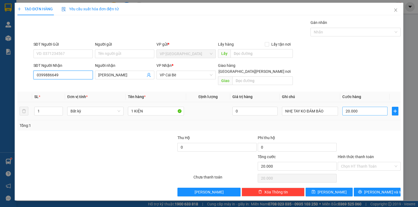
type input "0399886649"
click at [367, 107] on input "20.000" at bounding box center [364, 111] width 45 height 9
type input "3"
type input "30"
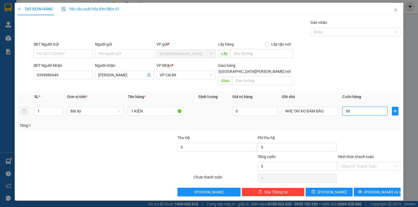
type input "30"
click at [366, 84] on div "Transit Pickup Surcharge Ids Transit Deliver Surcharge Ids Transit Deliver Surc…" at bounding box center [208, 108] width 383 height 177
click at [381, 189] on span "[PERSON_NAME] và In" at bounding box center [383, 192] width 38 height 6
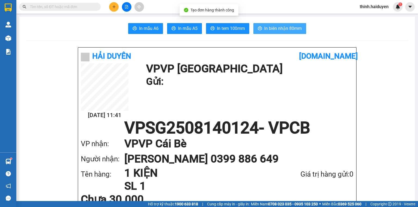
click at [275, 24] on button "In biên nhận 80mm" at bounding box center [279, 28] width 53 height 11
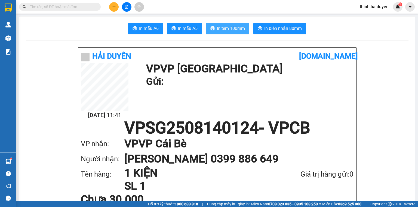
click at [230, 23] on button "In tem 100mm" at bounding box center [227, 28] width 43 height 11
click at [228, 27] on span "In tem 100mm" at bounding box center [231, 28] width 28 height 7
click at [113, 4] on button at bounding box center [114, 7] width 10 height 10
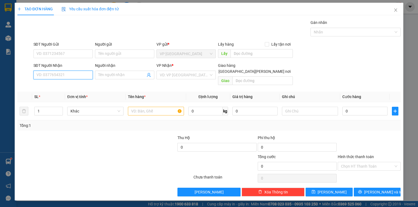
click at [44, 76] on input "SĐT Người Nhận" at bounding box center [62, 75] width 59 height 9
type input "596"
click at [69, 97] on div "0909665596 - NK NHA THỊNH" at bounding box center [67, 94] width 60 height 6
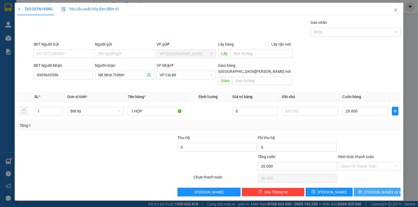
click at [374, 189] on span "[PERSON_NAME] và In" at bounding box center [383, 192] width 38 height 6
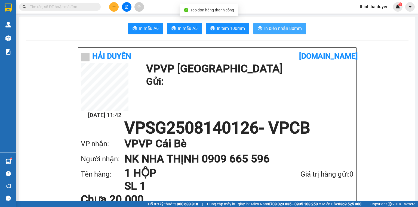
click at [272, 30] on span "In biên nhận 80mm" at bounding box center [283, 28] width 38 height 7
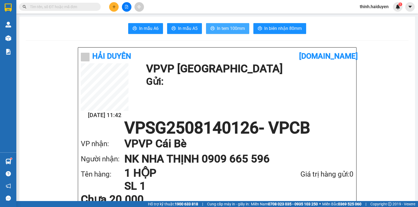
click at [227, 29] on span "In tem 100mm" at bounding box center [231, 28] width 28 height 7
click at [64, 7] on input "text" at bounding box center [62, 7] width 64 height 6
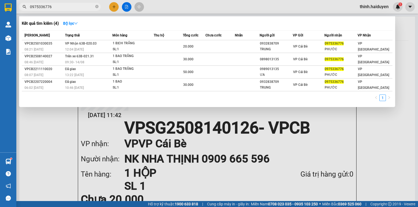
type input "0975336776"
click at [127, 7] on div at bounding box center [209, 103] width 418 height 207
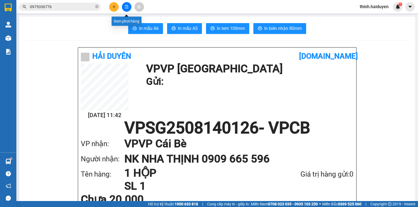
click at [127, 7] on icon "file-add" at bounding box center [127, 7] width 4 height 4
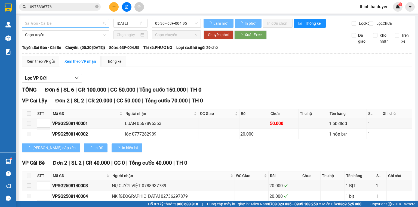
click at [60, 20] on span "Sài Gòn - Cái Bè" at bounding box center [65, 23] width 81 height 8
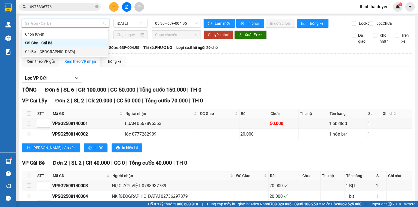
click at [50, 49] on div "Cái Bè - [GEOGRAPHIC_DATA]" at bounding box center [65, 52] width 80 height 6
type input "[DATE]"
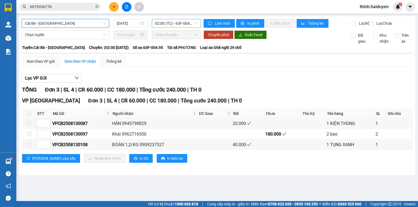
click at [180, 19] on div "02:00 (TC) - 63F-004.95" at bounding box center [176, 23] width 49 height 9
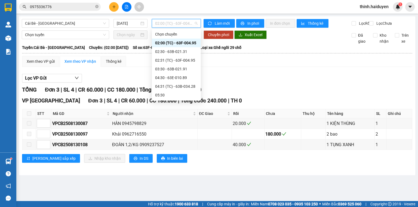
click at [172, 153] on div "09:30 - 63B-021.31" at bounding box center [176, 156] width 42 height 6
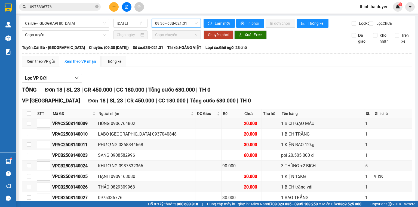
click at [113, 7] on icon "plus" at bounding box center [113, 7] width 3 height 0
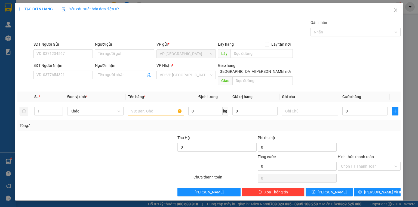
click at [73, 81] on div "SĐT Người Nhận VD: 0377654321" at bounding box center [62, 72] width 59 height 19
click at [78, 78] on input "SĐT Người Nhận" at bounding box center [62, 75] width 59 height 9
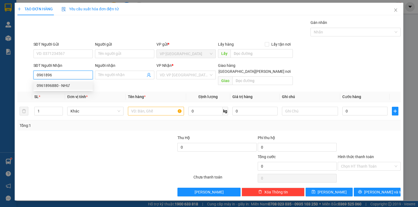
click at [75, 83] on div "0961896880 - NHƯ" at bounding box center [63, 86] width 53 height 6
type input "0961896880"
type input "NHƯ"
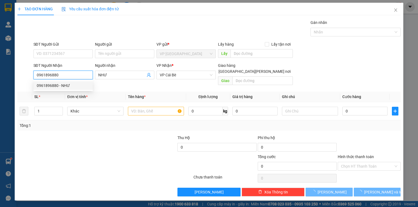
type input "20.000"
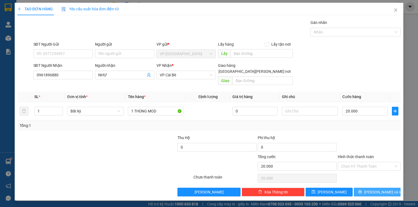
click at [379, 189] on span "[PERSON_NAME] và In" at bounding box center [383, 192] width 38 height 6
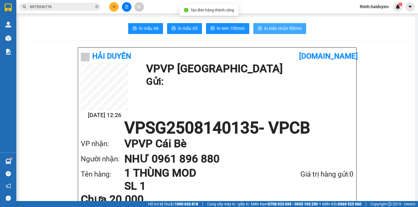
click at [271, 29] on span "In biên nhận 80mm" at bounding box center [283, 28] width 38 height 7
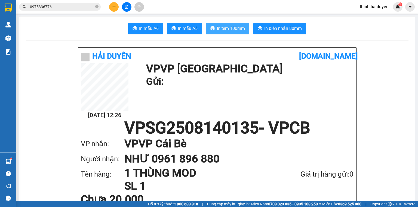
click at [222, 27] on span "In tem 100mm" at bounding box center [231, 28] width 28 height 7
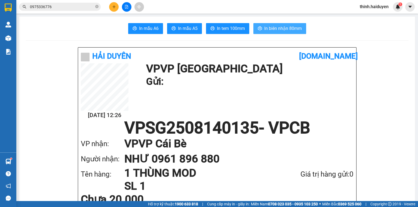
click at [276, 30] on span "In biên nhận 80mm" at bounding box center [283, 28] width 38 height 7
